Goal: Find specific page/section: Find specific page/section

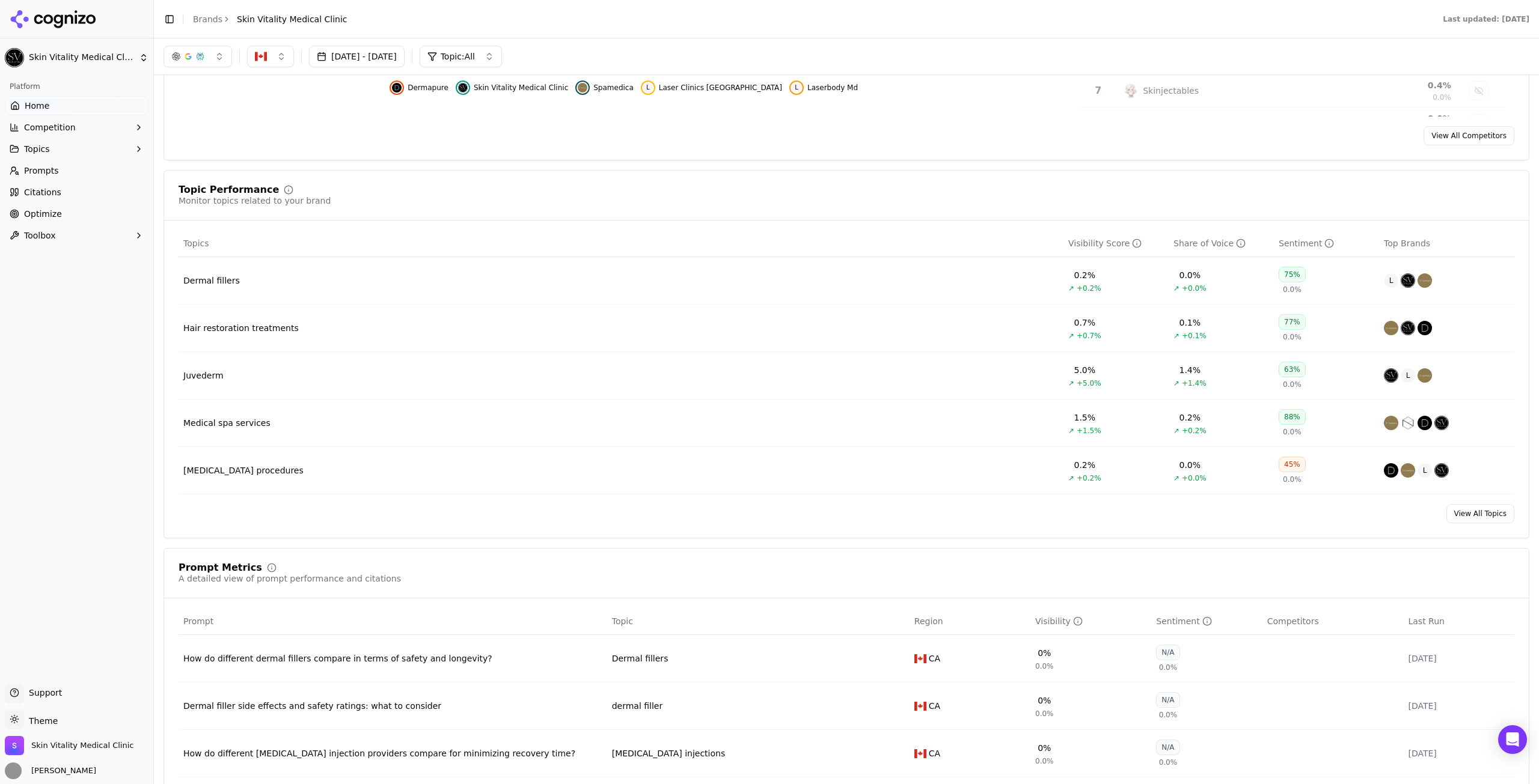
scroll to position [360, 0]
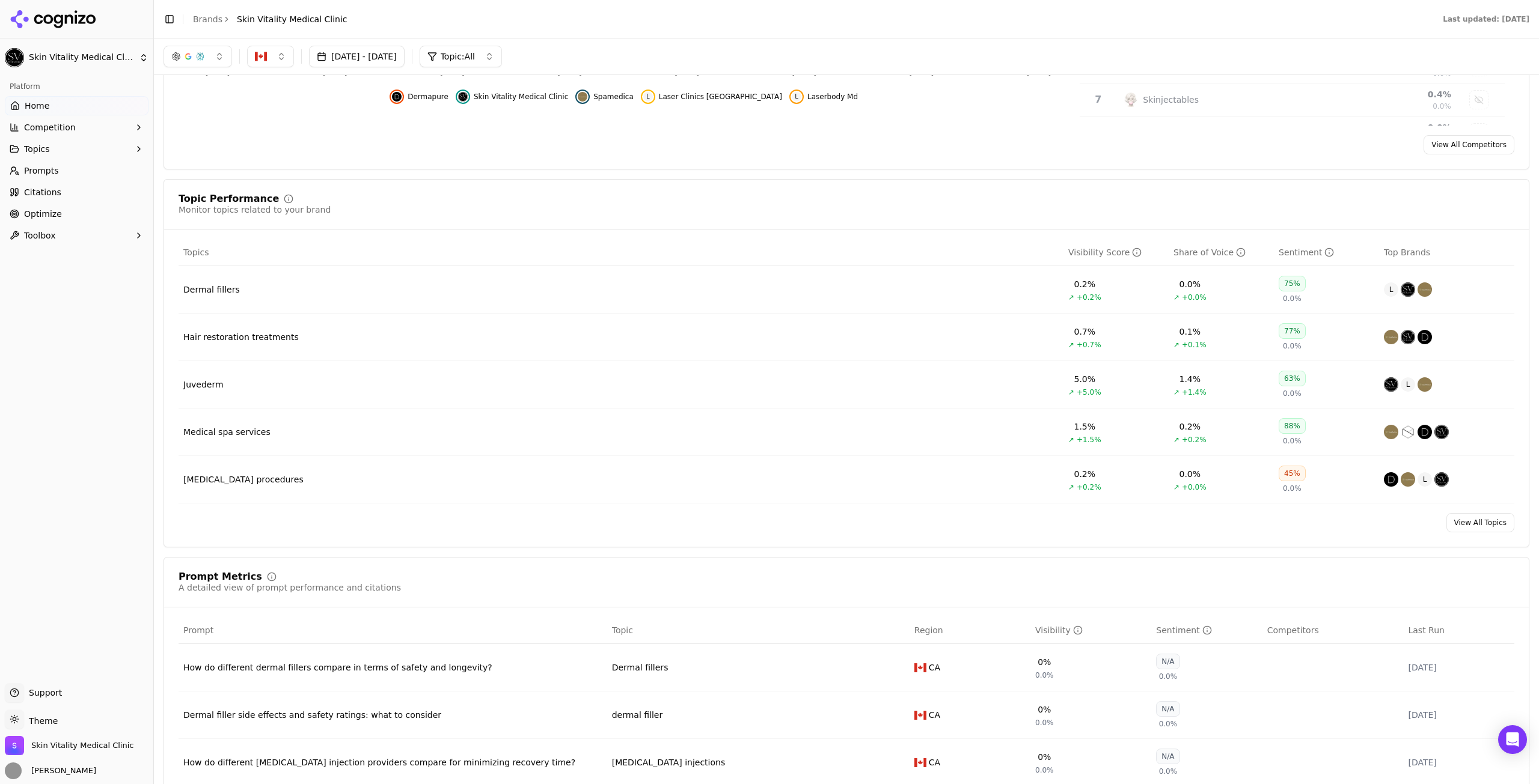
click at [61, 170] on link "Prompts" at bounding box center [76, 170] width 144 height 19
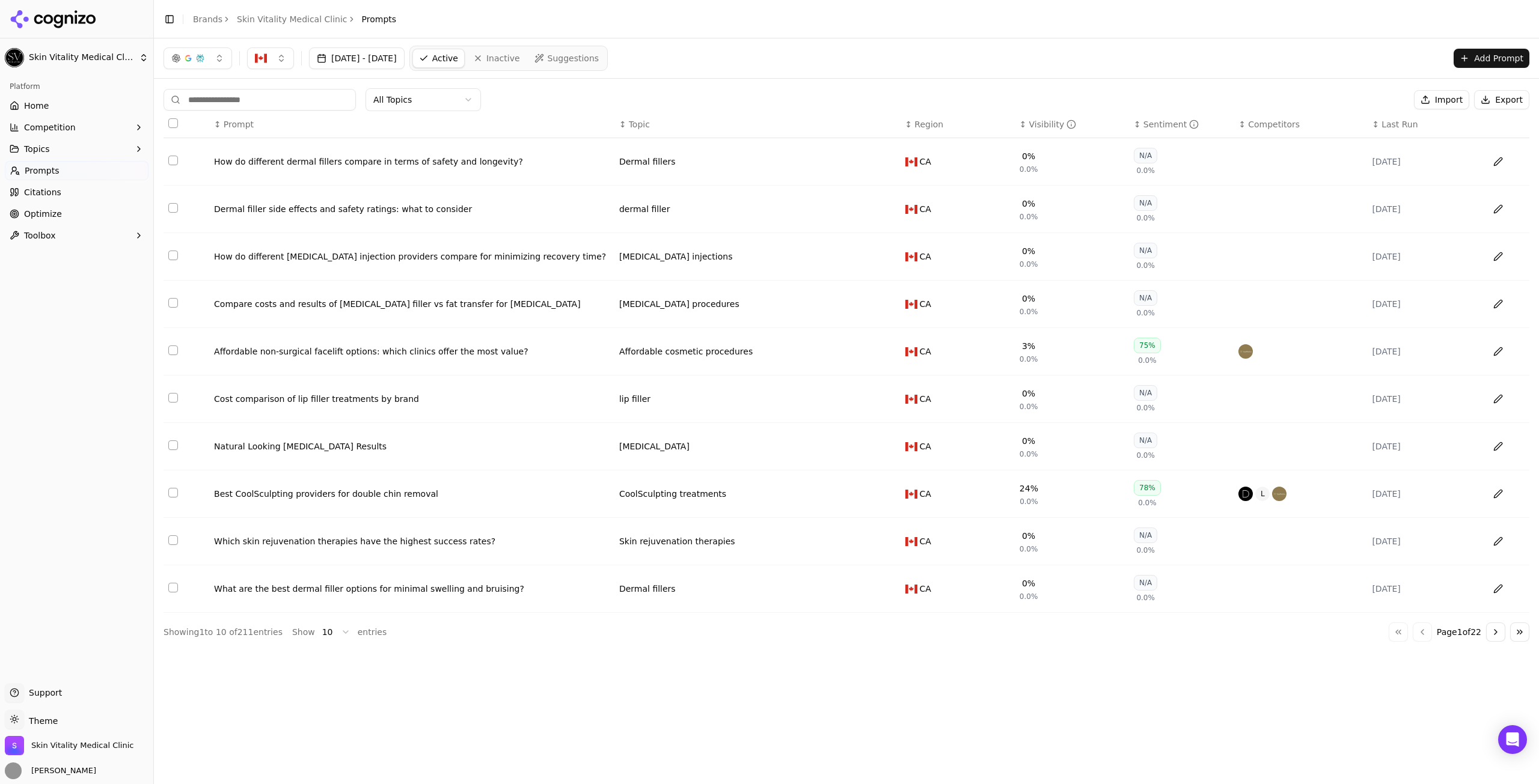
click at [1019, 121] on div "↕ Visibility" at bounding box center [1071, 124] width 104 height 12
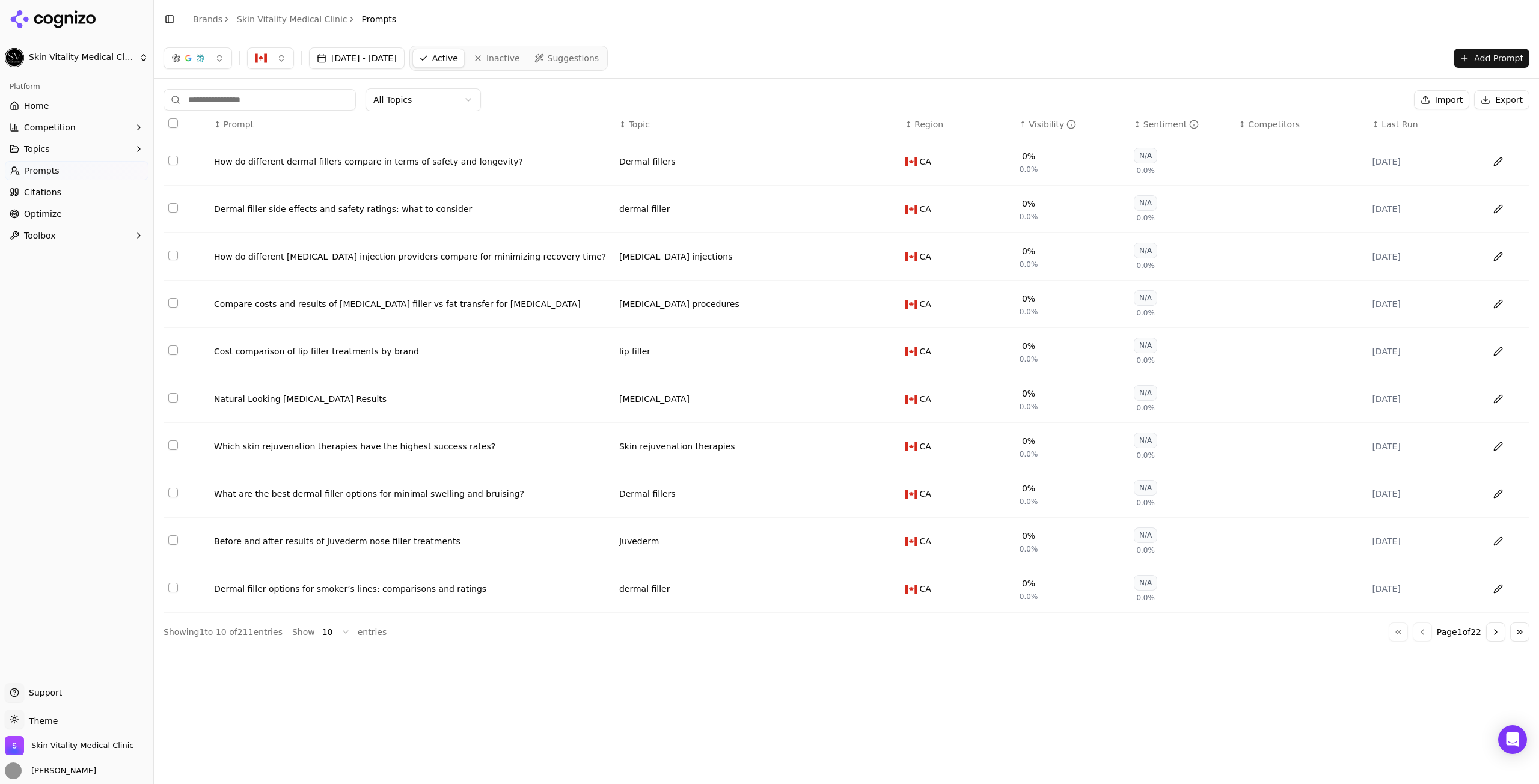
click at [1026, 116] on th "↑ Visibility" at bounding box center [1071, 124] width 114 height 27
click at [1028, 118] on th "↑ Visibility" at bounding box center [1071, 124] width 114 height 27
click at [1080, 129] on div "↑ Visibility" at bounding box center [1071, 124] width 104 height 12
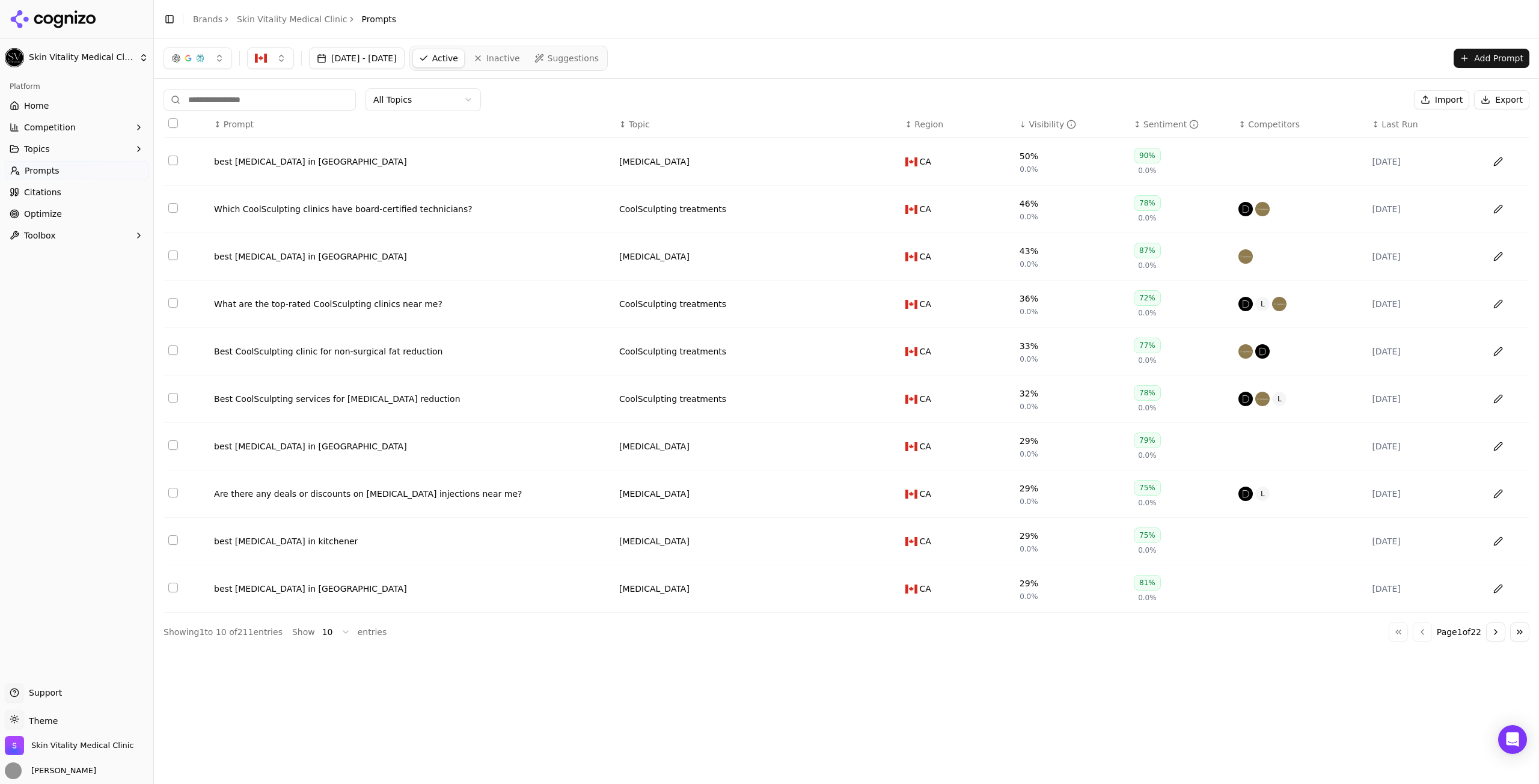
click at [333, 631] on html "Skin Vitality Medical Clinic Platform Home Competition Topics Prompts Citations…" at bounding box center [769, 392] width 1539 height 784
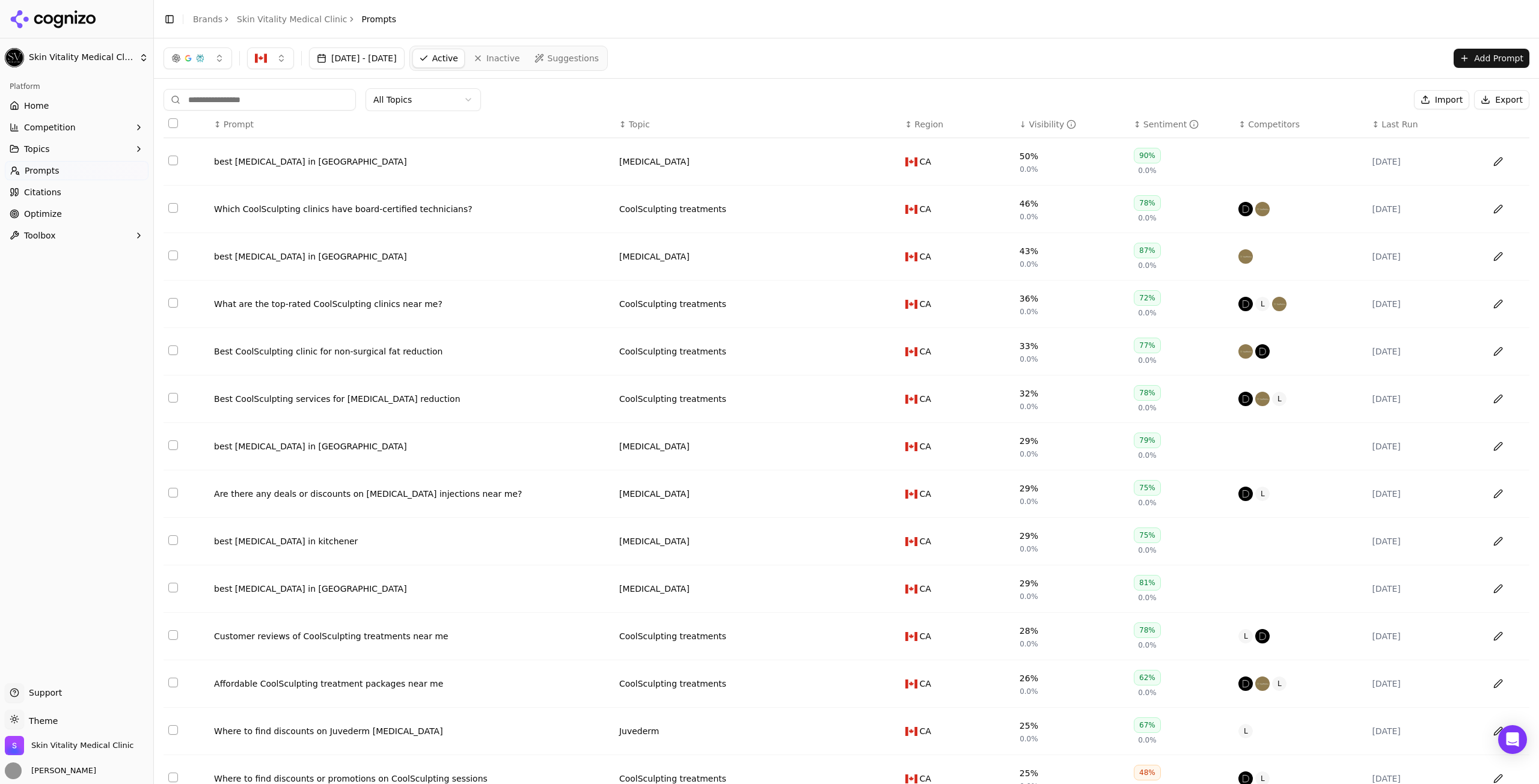
click at [60, 100] on link "Home" at bounding box center [76, 105] width 144 height 19
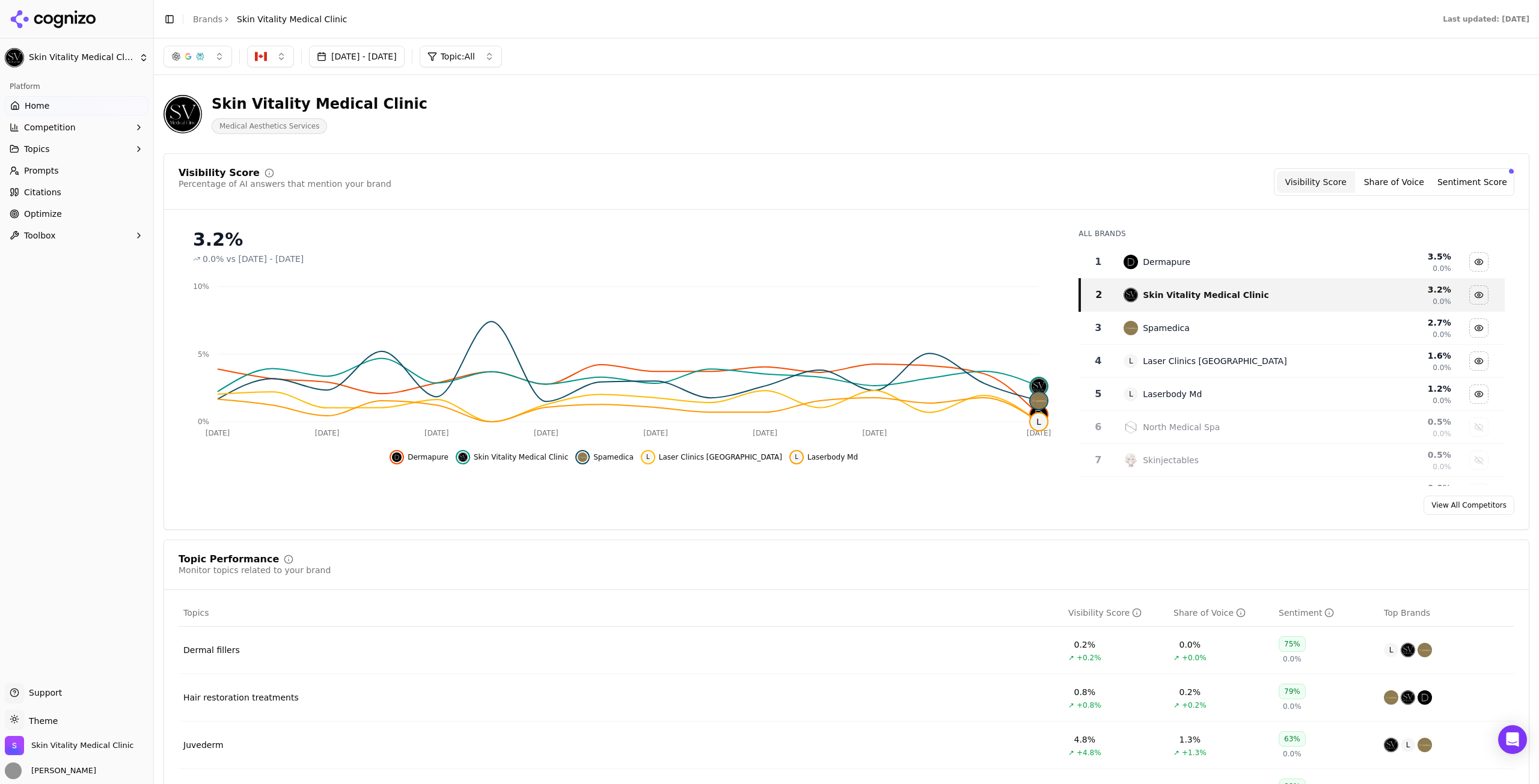
click at [380, 57] on button "[DATE] - [DATE]" at bounding box center [357, 56] width 95 height 22
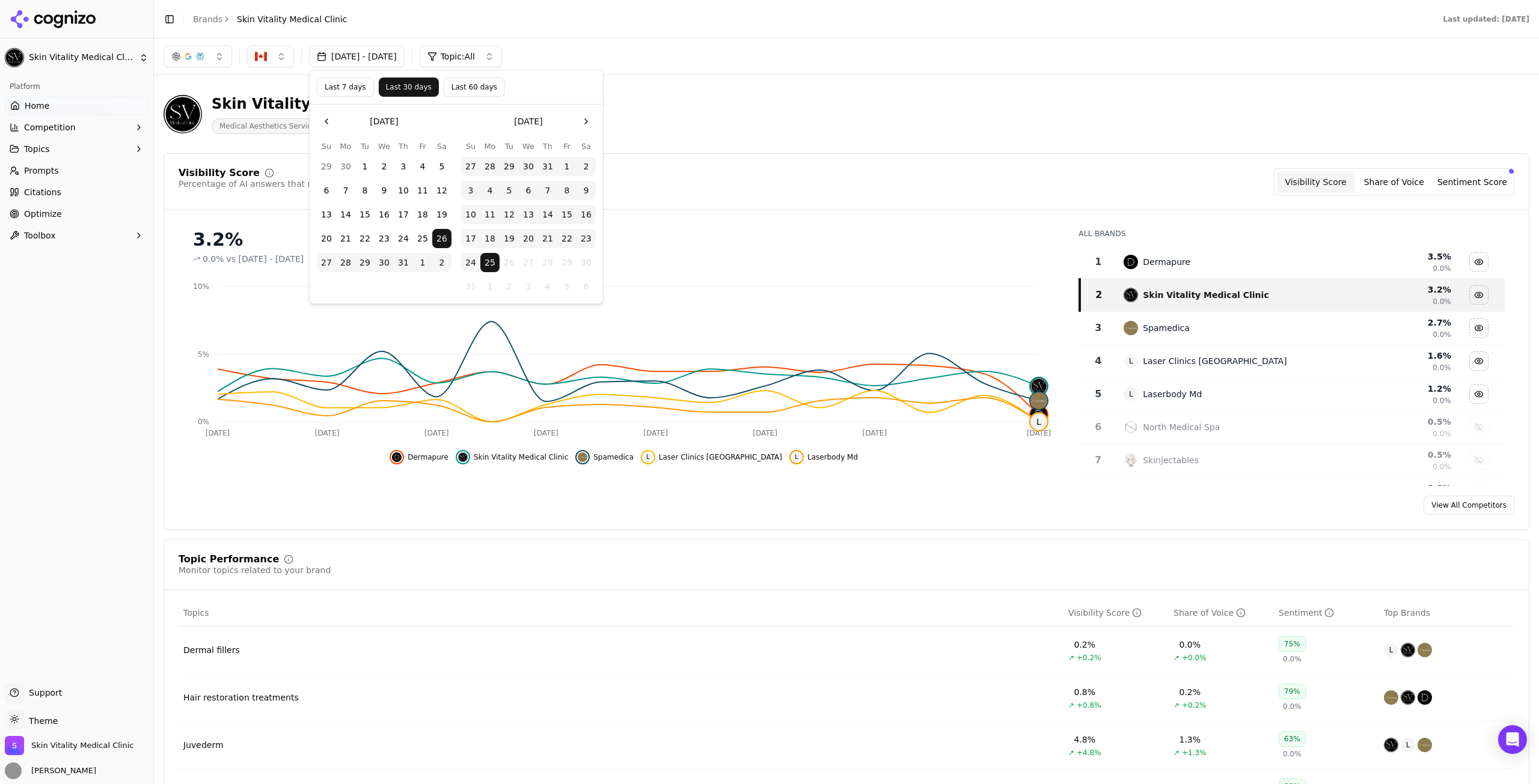
click at [357, 88] on button "Last 7 days" at bounding box center [345, 87] width 57 height 19
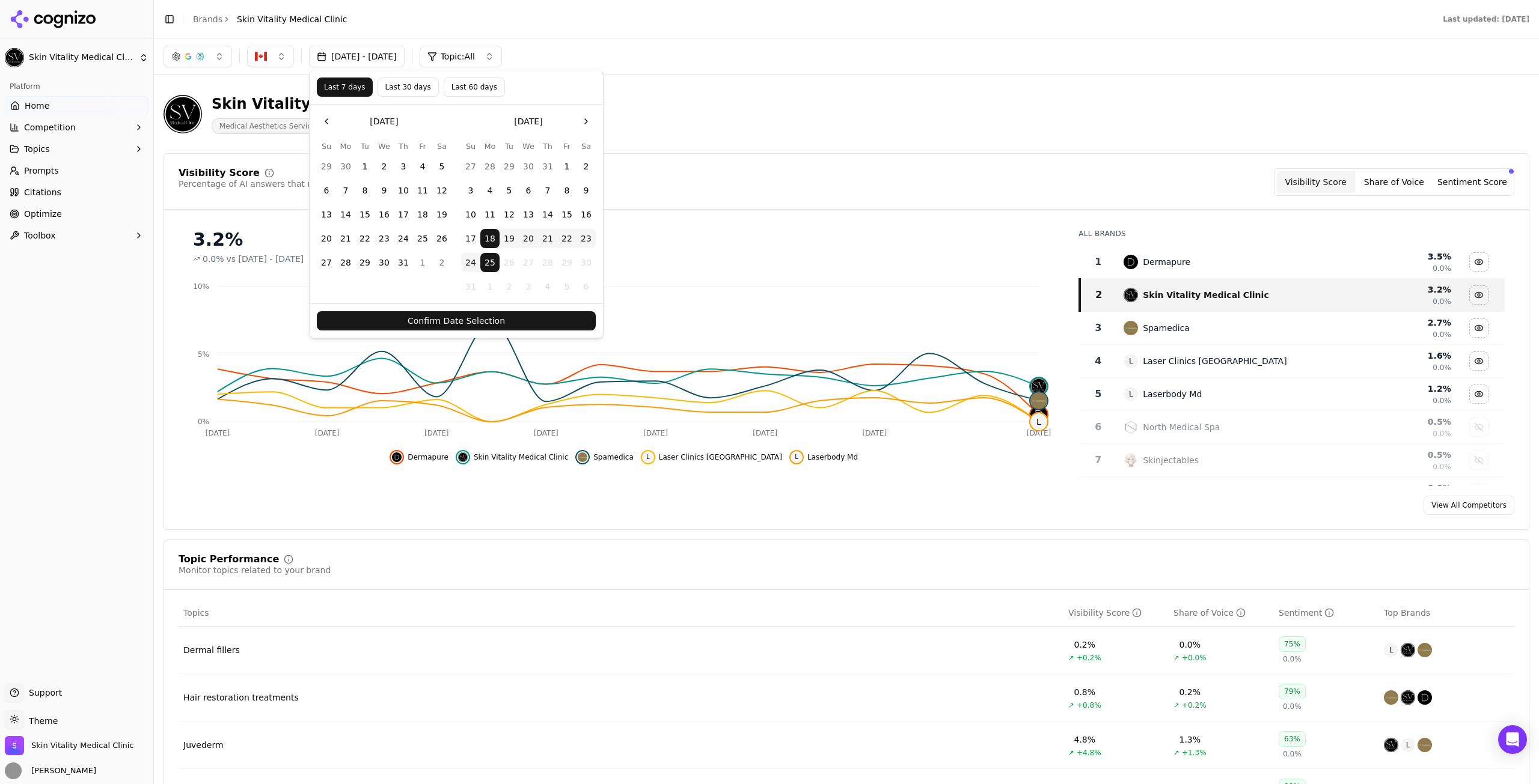
click at [548, 318] on button "Confirm Date Selection" at bounding box center [456, 321] width 279 height 19
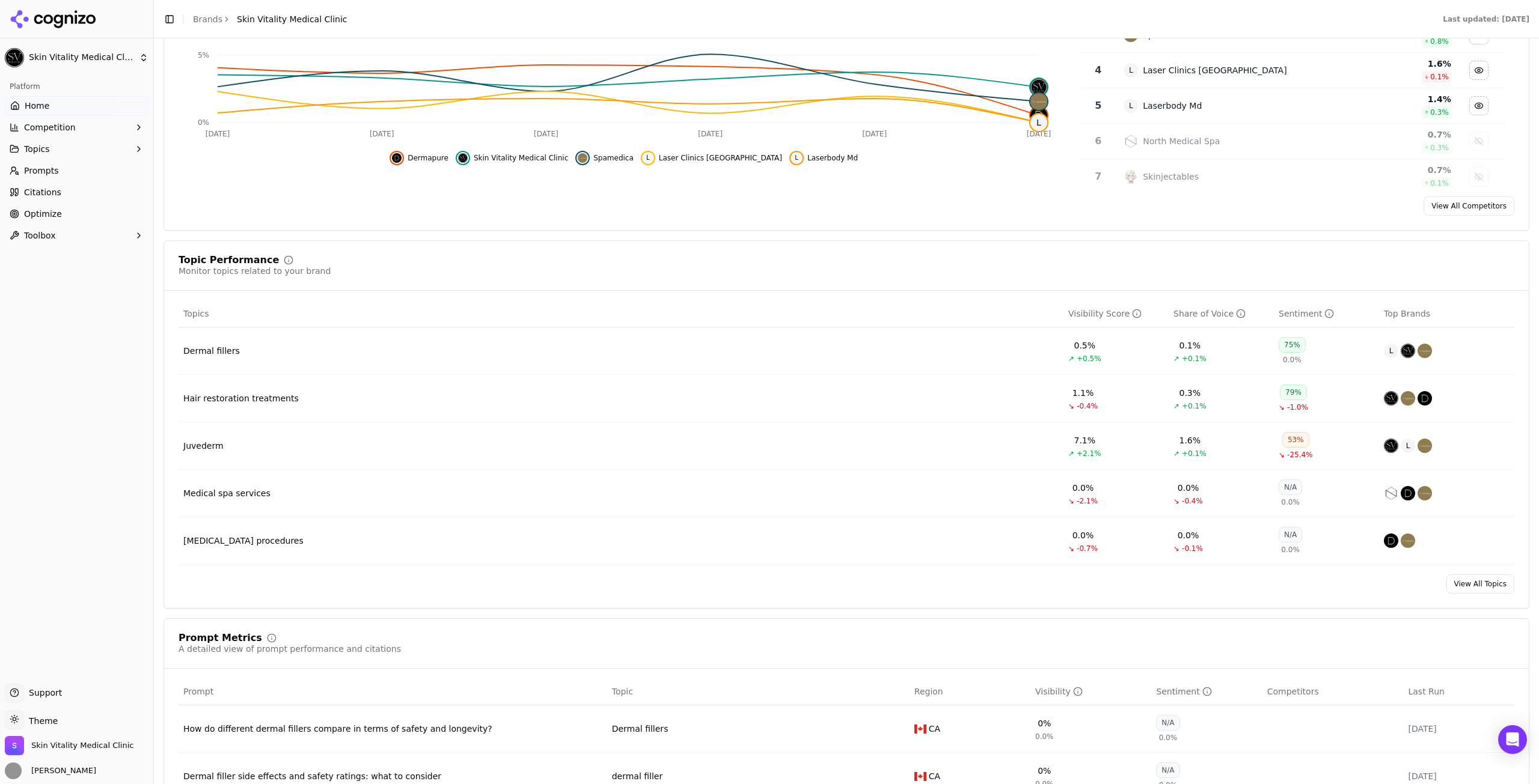
scroll to position [300, 0]
